Goal: Transaction & Acquisition: Register for event/course

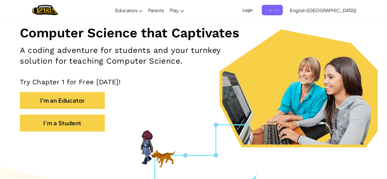
scroll to position [67, 0]
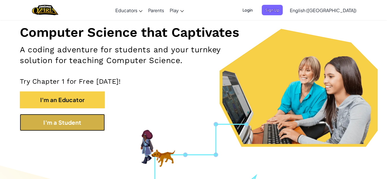
click at [38, 127] on button "I'm a Student" at bounding box center [62, 122] width 85 height 17
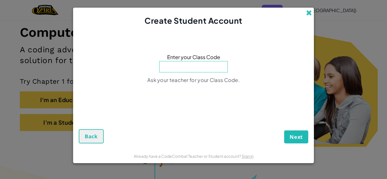
click at [307, 11] on span at bounding box center [309, 13] width 6 height 6
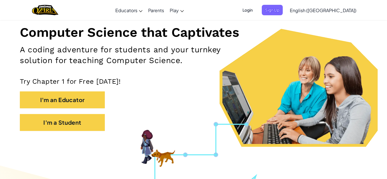
click at [256, 7] on span "Login" at bounding box center [247, 10] width 17 height 10
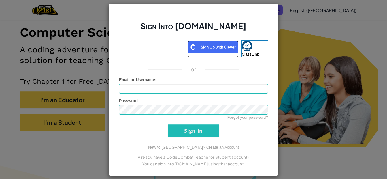
click at [231, 43] on img at bounding box center [212, 46] width 51 height 13
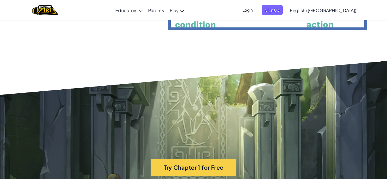
scroll to position [1171, 0]
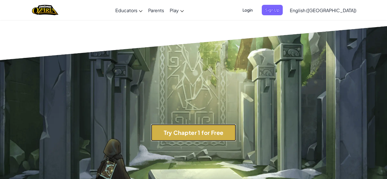
click at [235, 128] on button "Try Chapter 1 for Free" at bounding box center [193, 132] width 85 height 17
